Goal: Information Seeking & Learning: Understand process/instructions

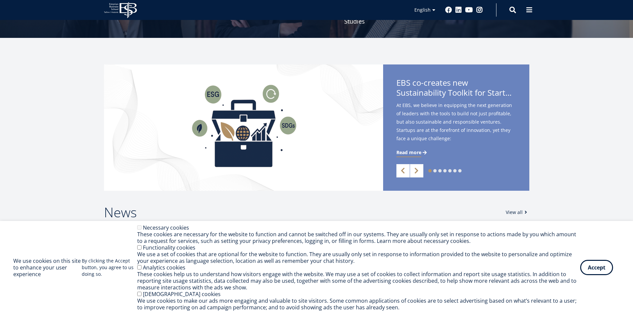
scroll to position [133, 0]
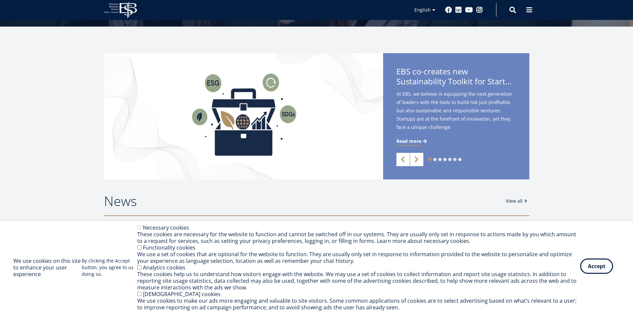
click at [595, 269] on button "Accept" at bounding box center [596, 265] width 33 height 15
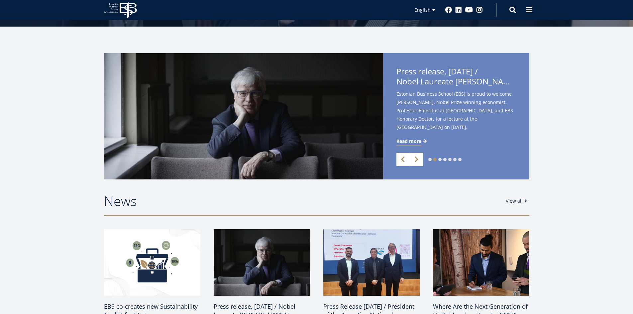
scroll to position [0, 0]
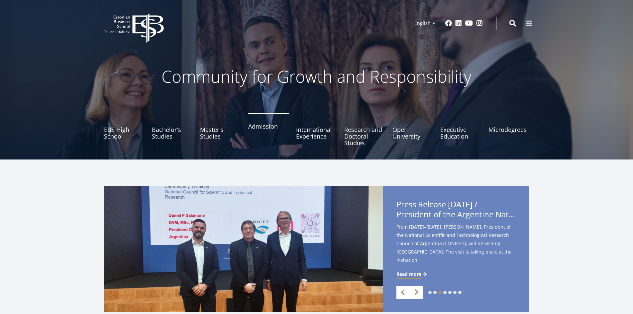
click at [261, 124] on link "Admission" at bounding box center [268, 129] width 41 height 33
click at [262, 127] on link "Admission" at bounding box center [268, 129] width 41 height 33
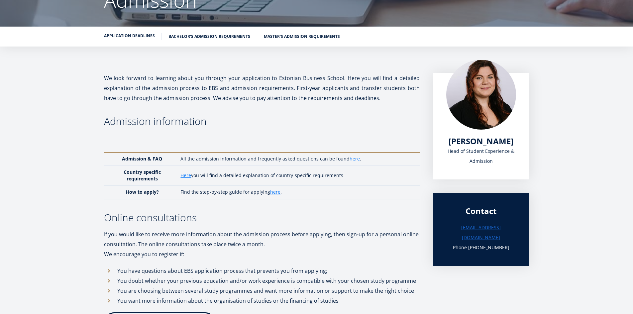
click at [140, 36] on link "Application deadlines" at bounding box center [129, 36] width 51 height 7
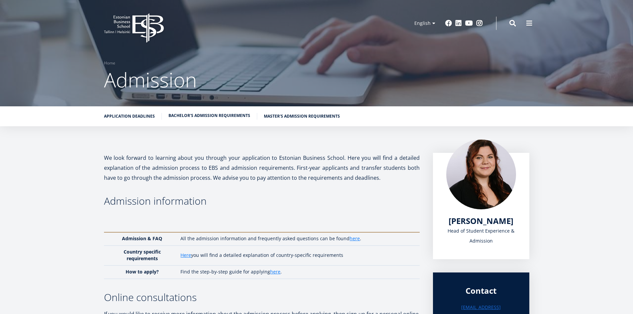
click at [197, 119] on li "Bachelor's admission requirements" at bounding box center [212, 116] width 89 height 7
click at [355, 240] on link "here" at bounding box center [354, 238] width 10 height 7
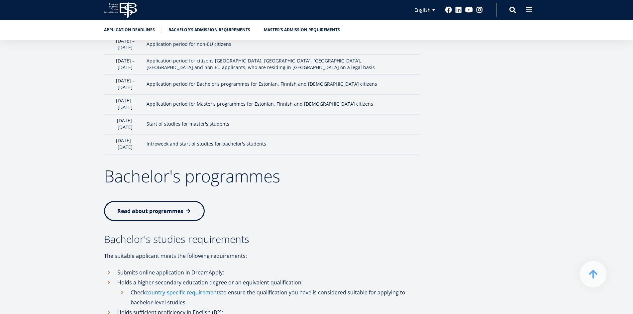
scroll to position [631, 0]
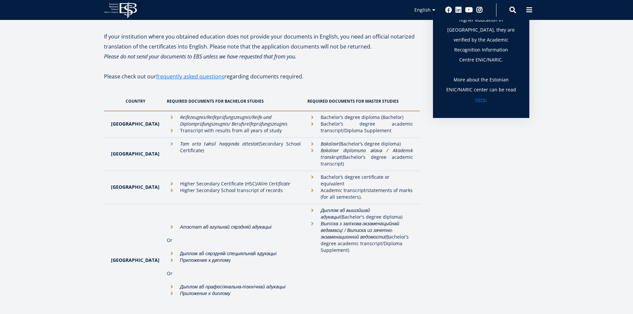
scroll to position [166, 0]
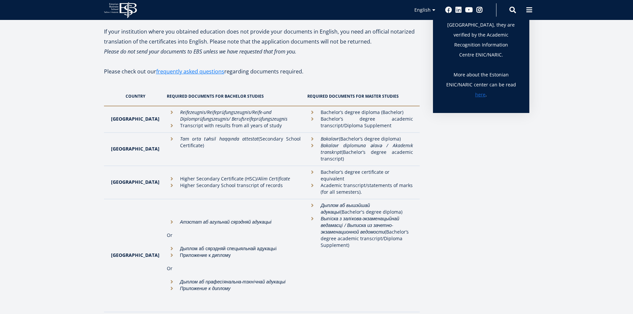
click at [336, 182] on li "Academic transcript/statements of marks (for all semesters)." at bounding box center [359, 188] width 105 height 13
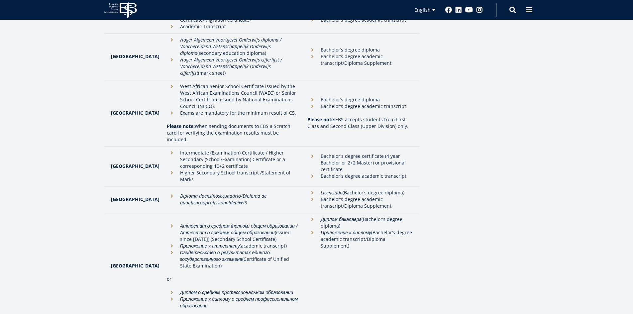
scroll to position [1344, 0]
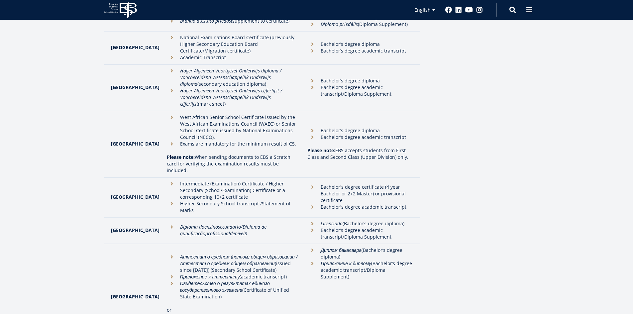
drag, startPoint x: 191, startPoint y: 18, endPoint x: 473, endPoint y: 146, distance: 309.7
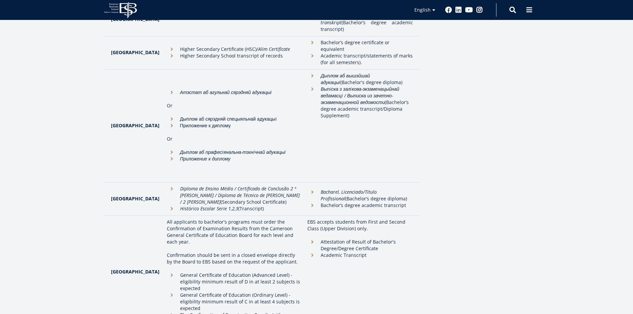
scroll to position [199, 0]
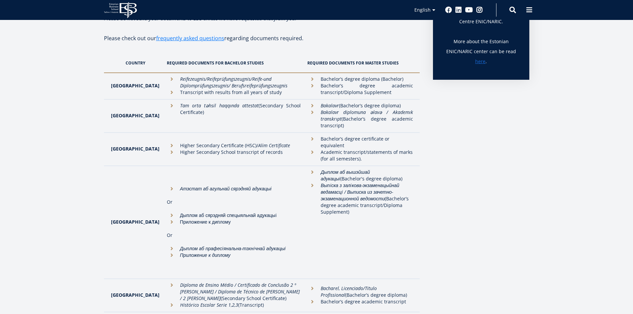
click at [390, 149] on li "Academic transcript/statements of marks (for all semesters)." at bounding box center [359, 155] width 105 height 13
click at [322, 149] on li "Academic transcript/statements of marks (for all semesters)." at bounding box center [359, 155] width 105 height 13
click at [203, 142] on li "Higher Secondary Certificate (HSC)/ Alim Certificate" at bounding box center [234, 145] width 134 height 7
drag, startPoint x: 187, startPoint y: 140, endPoint x: 174, endPoint y: 142, distance: 13.1
click at [185, 142] on li "Higher Secondary Certificate (HSC)/ Alim Certificate" at bounding box center [234, 145] width 134 height 7
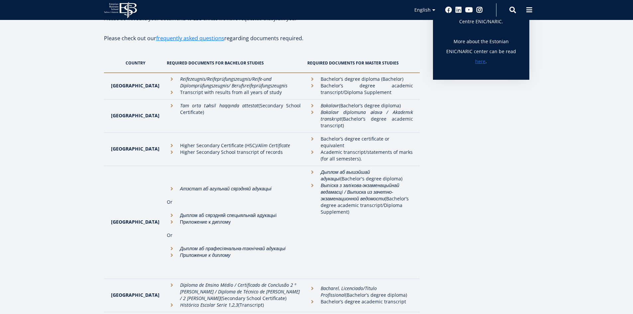
click at [130, 145] on strong "Bangladesh" at bounding box center [135, 148] width 48 height 6
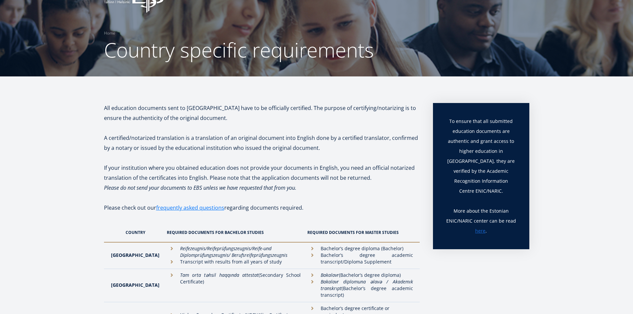
scroll to position [0, 0]
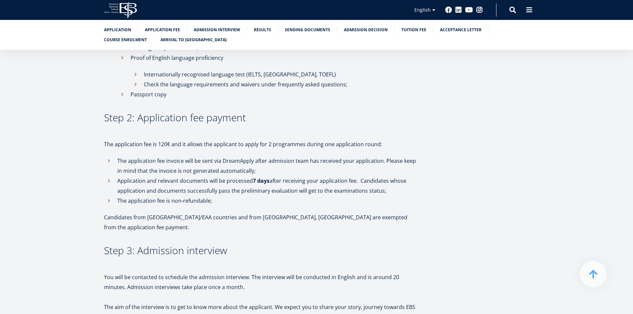
scroll to position [470, 0]
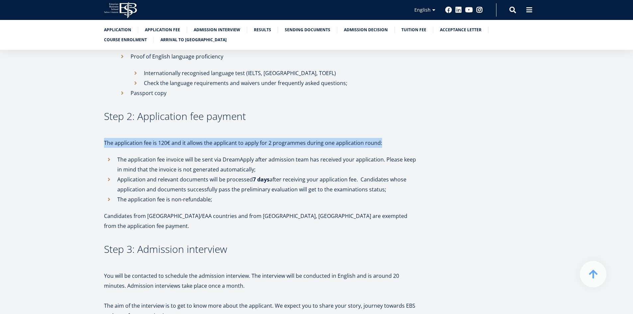
drag, startPoint x: 383, startPoint y: 131, endPoint x: 105, endPoint y: 122, distance: 278.2
copy div "The application fee is 120€ and it allows the applicant to apply for 2 programm…"
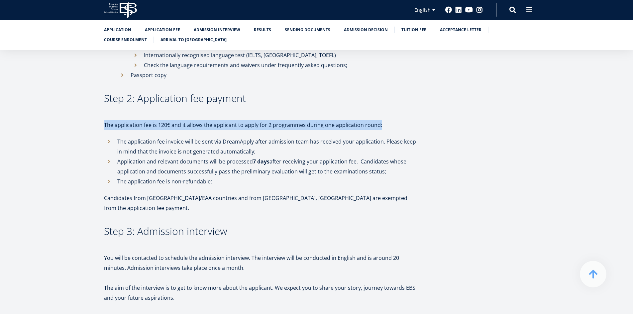
scroll to position [536, 0]
